Goal: Navigation & Orientation: Find specific page/section

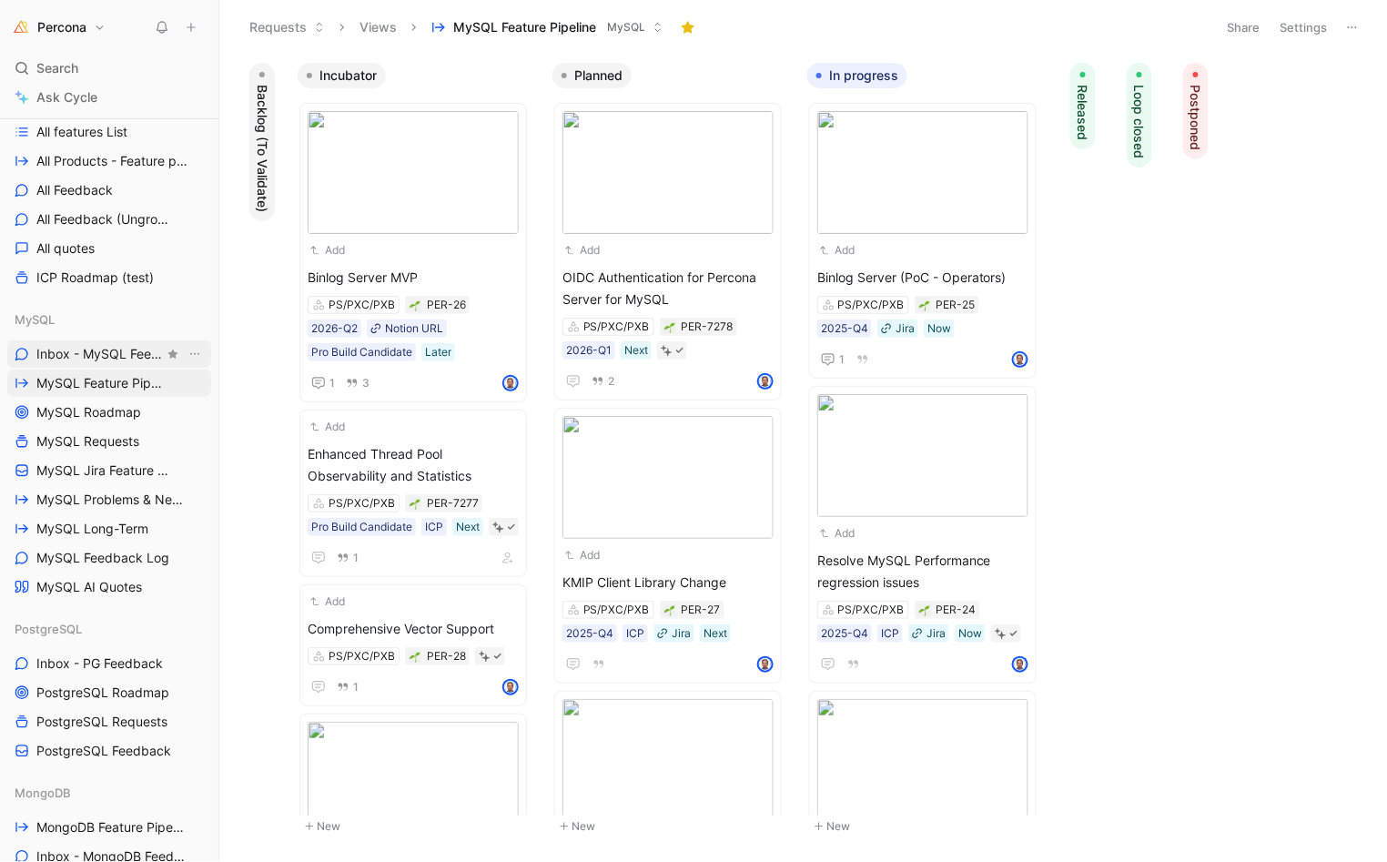
scroll to position [583, 0]
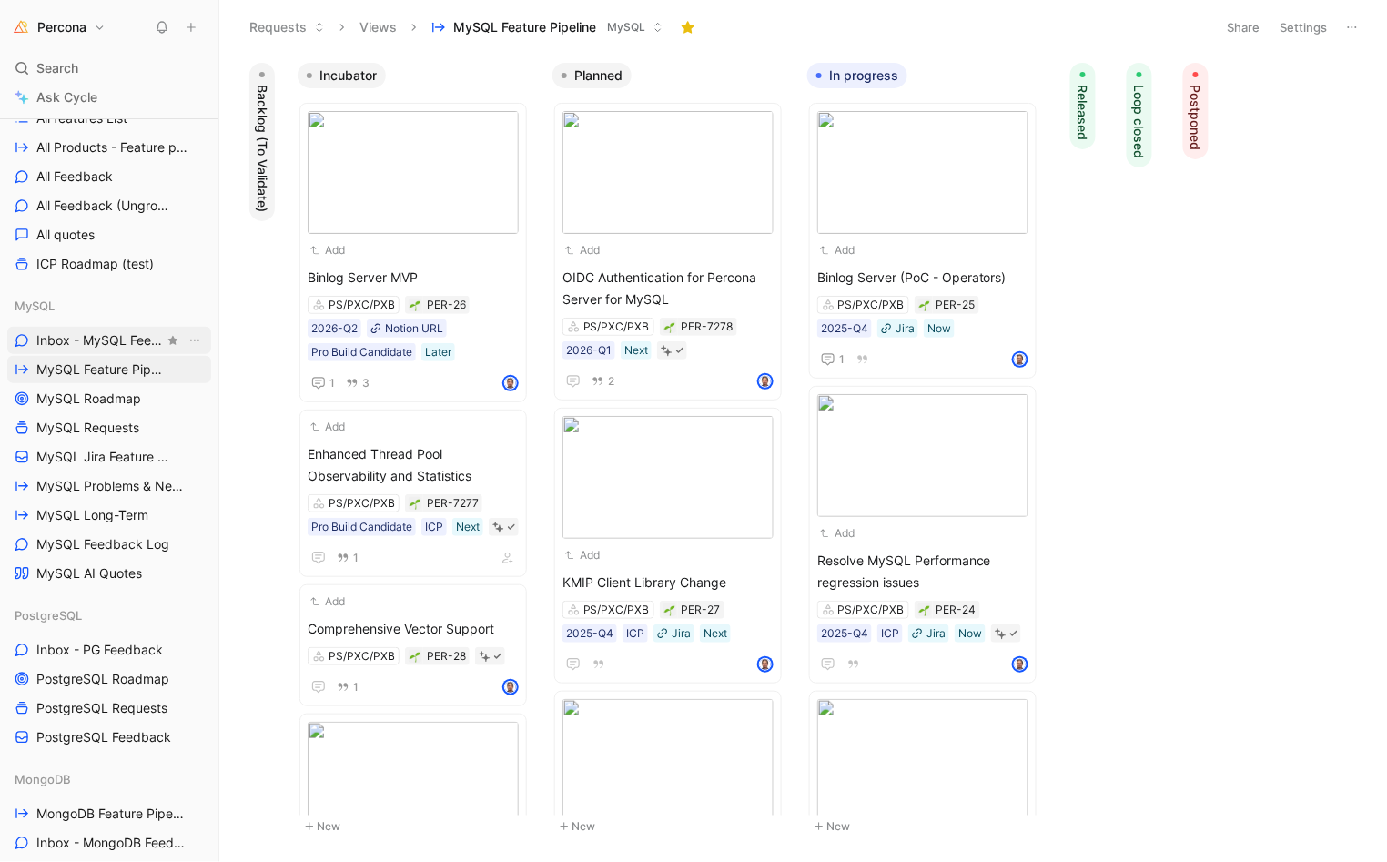
click at [118, 340] on span "Inbox - MySQL Feedback" at bounding box center [99, 340] width 127 height 18
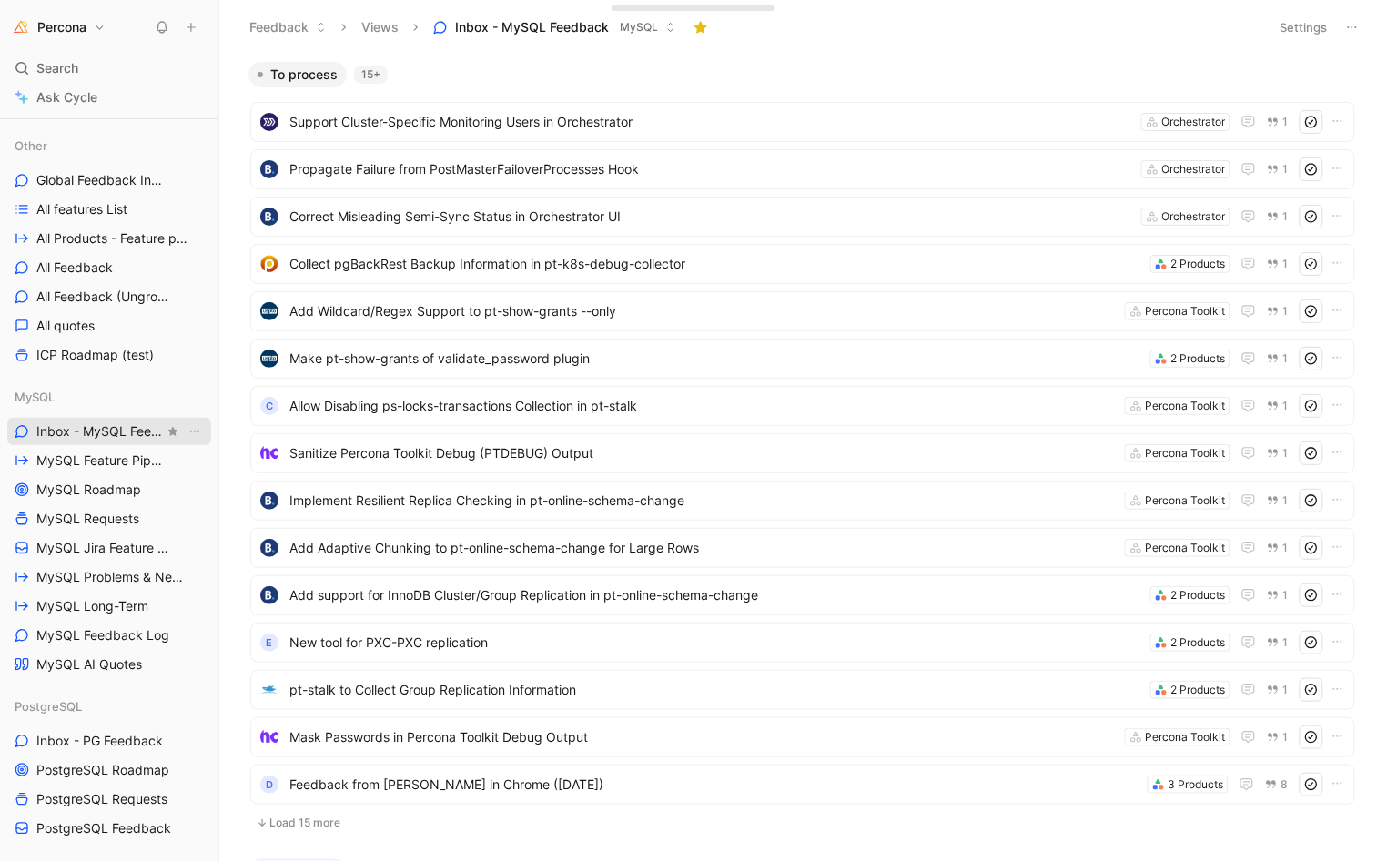
scroll to position [420, 0]
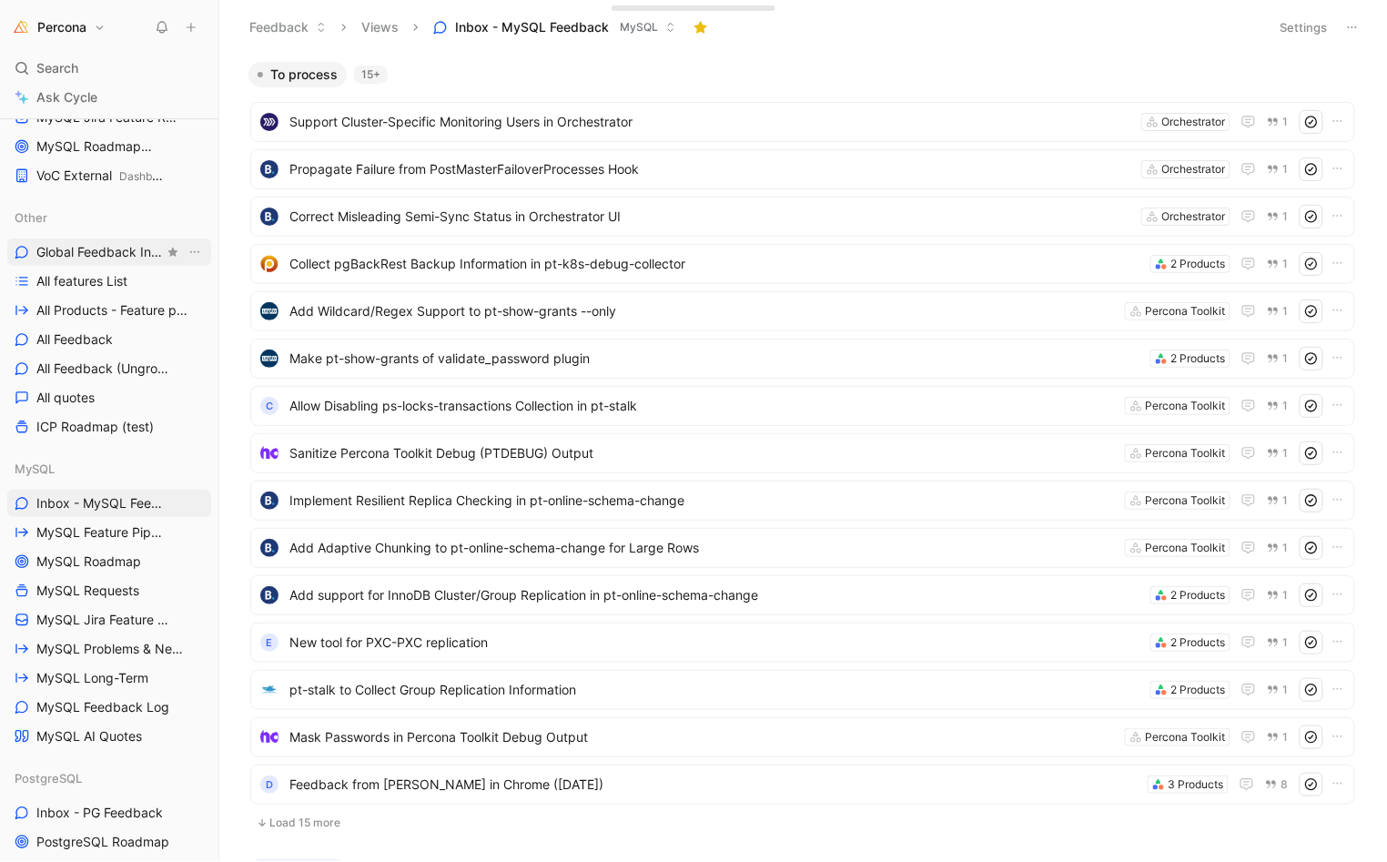
click at [108, 259] on span "Global Feedback Inbox" at bounding box center [99, 252] width 127 height 18
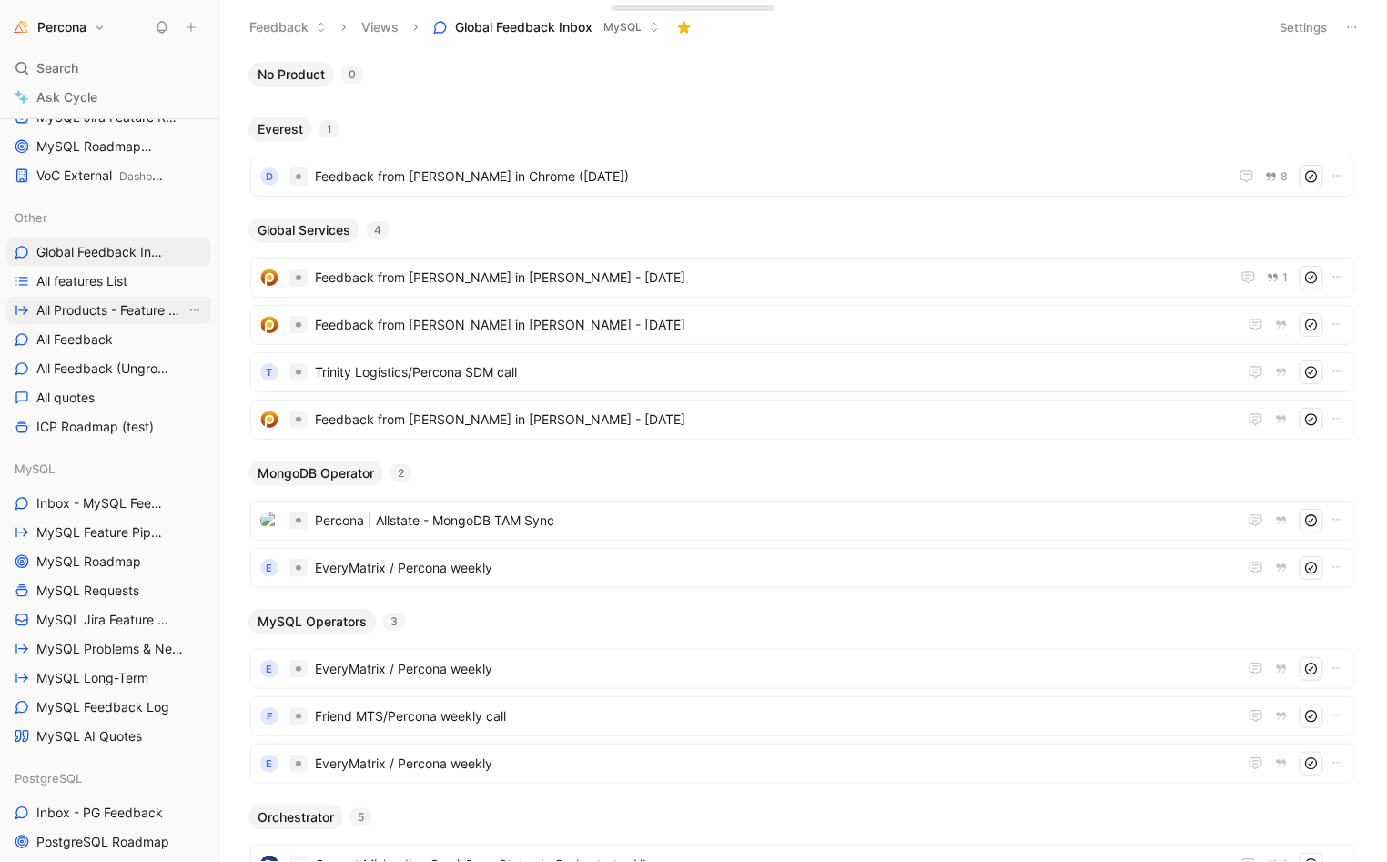
click at [90, 304] on span "All Products - Feature pipeline" at bounding box center [110, 310] width 149 height 18
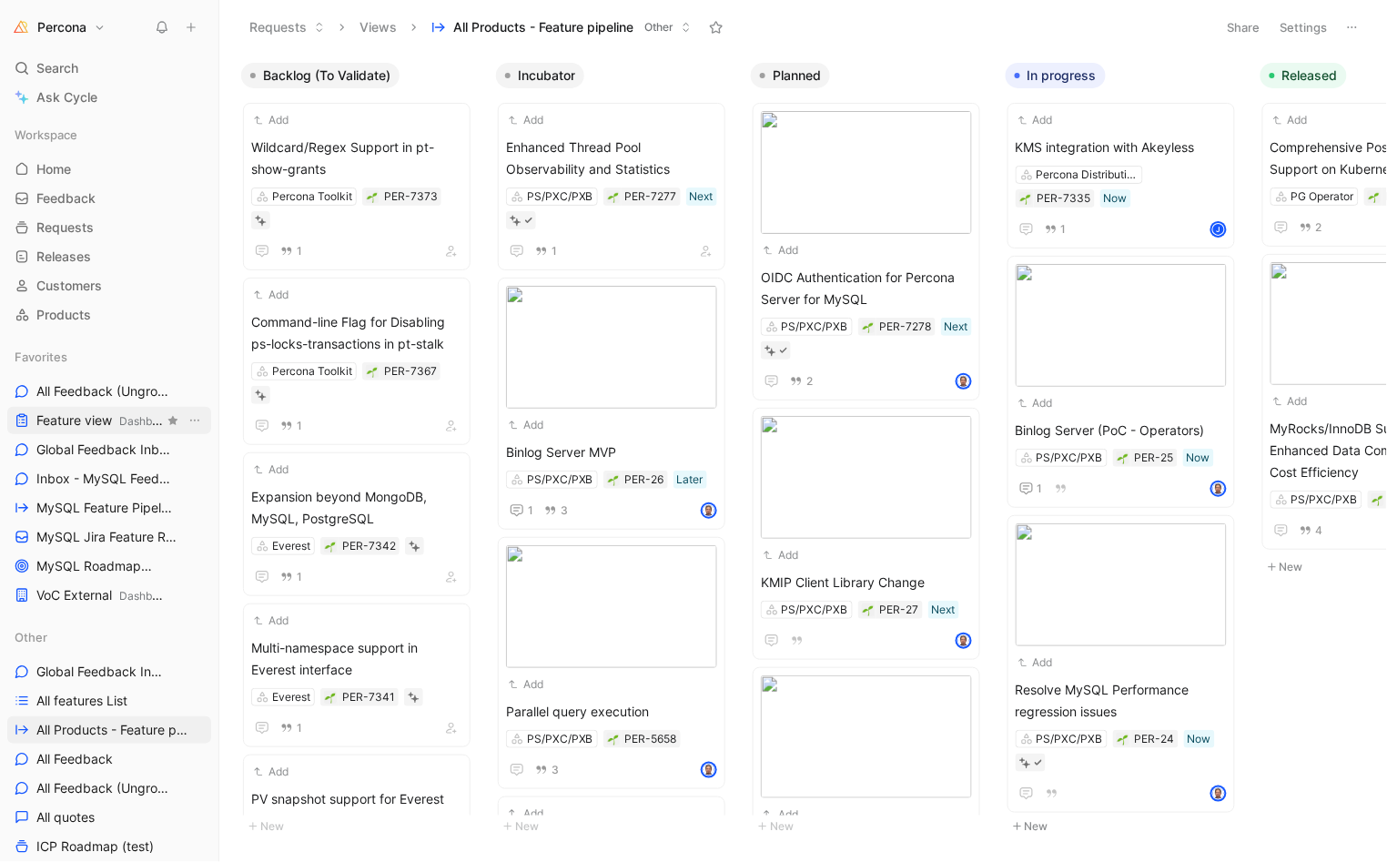
click at [82, 417] on span "Feature view Dashboards" at bounding box center [99, 420] width 127 height 19
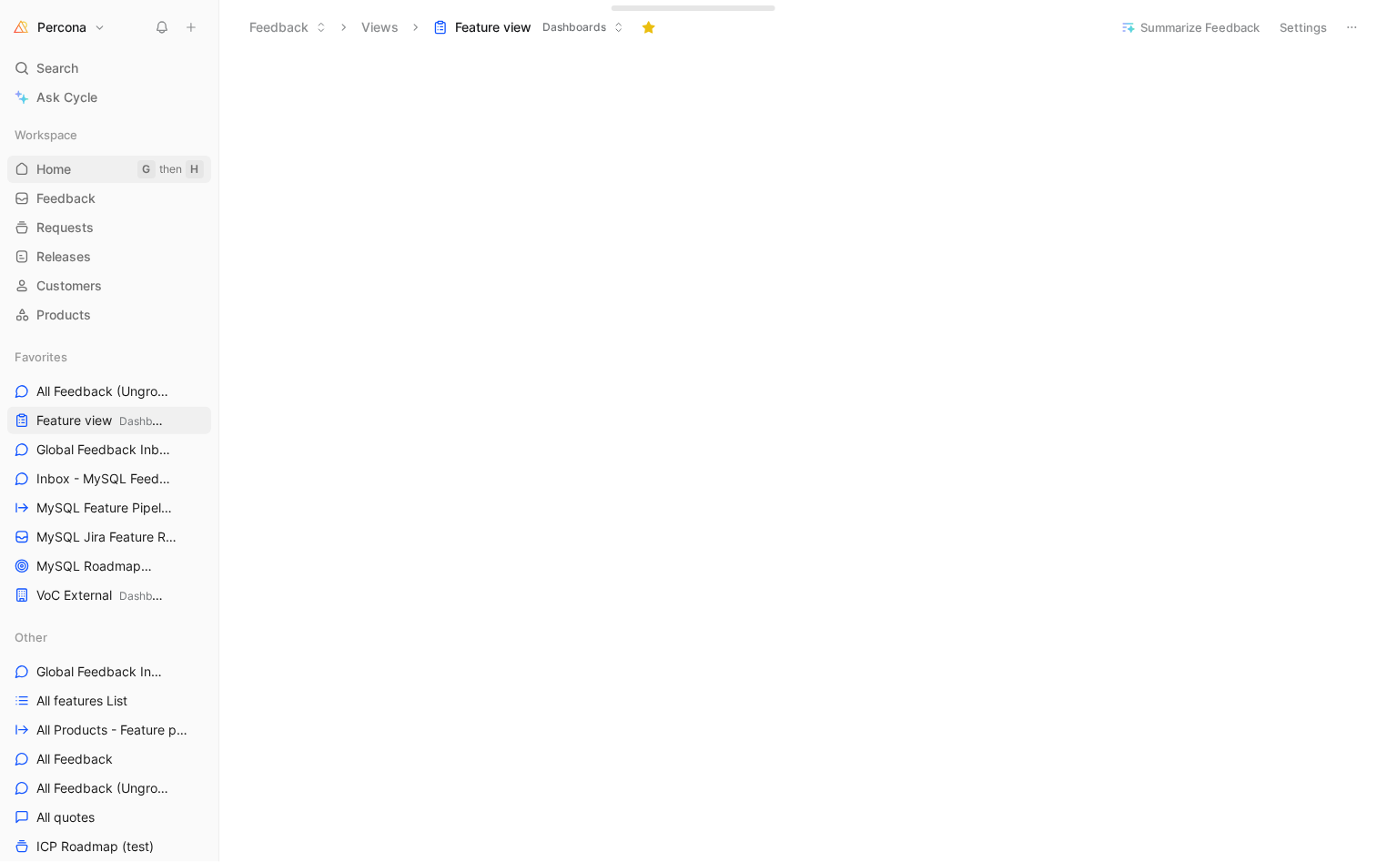
scroll to position [288, 0]
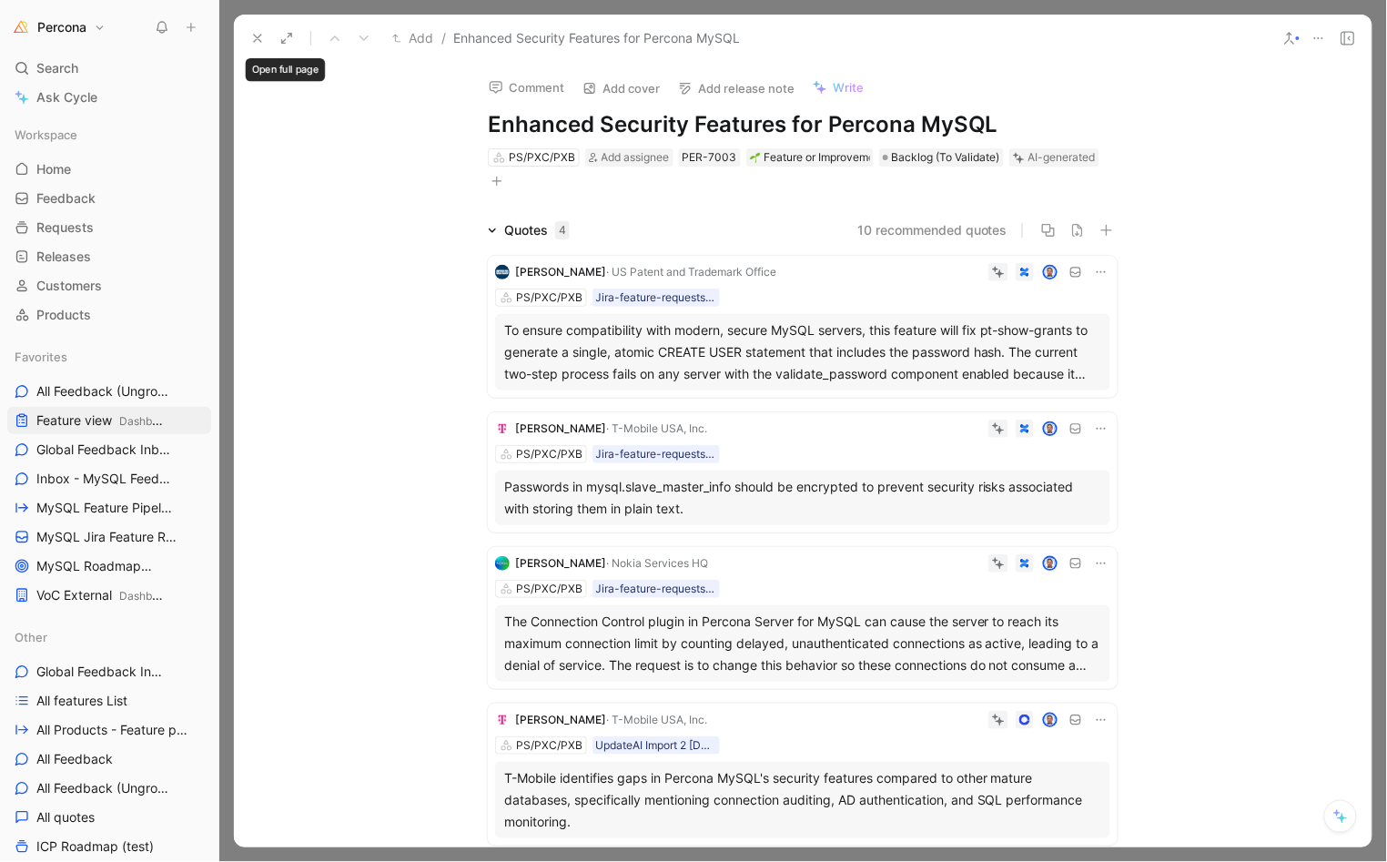
click at [259, 34] on icon at bounding box center [257, 38] width 15 height 15
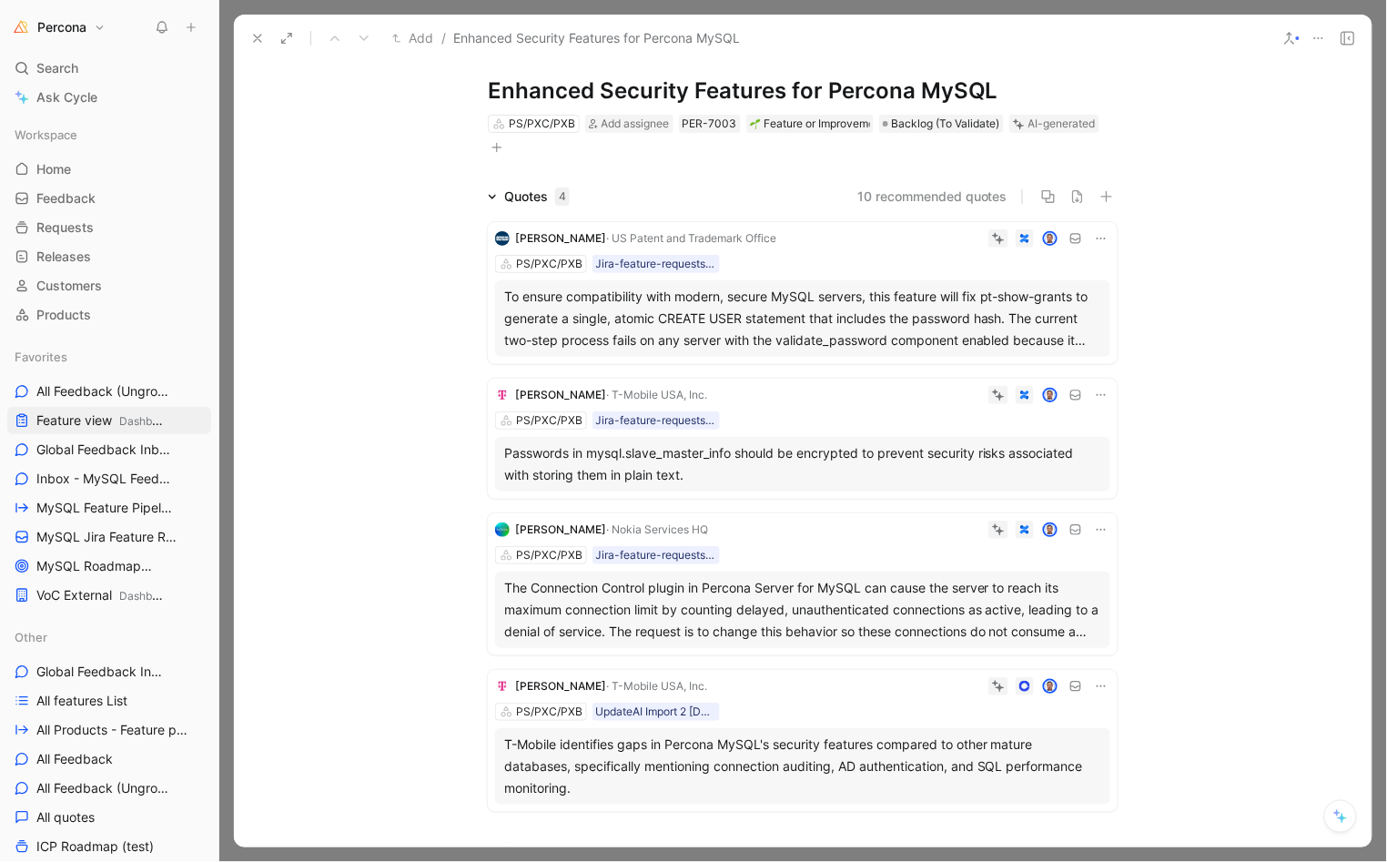
scroll to position [36, 0]
click at [256, 34] on icon at bounding box center [257, 38] width 15 height 15
